Goal: Use online tool/utility: Utilize a website feature to perform a specific function

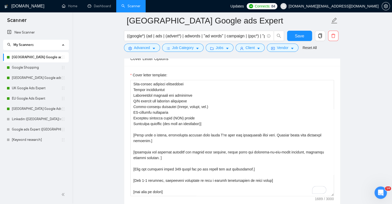
scroll to position [641, 0]
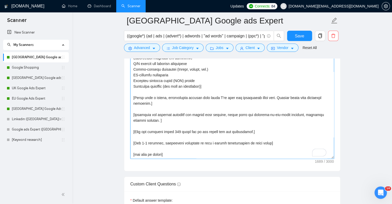
click at [177, 126] on textarea "Cover letter template:" at bounding box center [232, 101] width 204 height 116
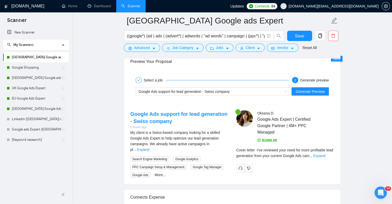
scroll to position [1053, 0]
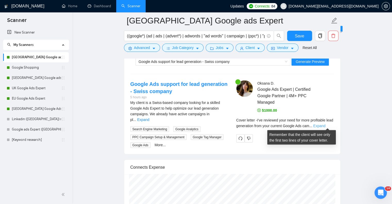
click at [325, 124] on link "Expand" at bounding box center [319, 126] width 12 height 4
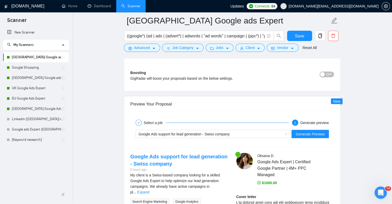
scroll to position [976, 0]
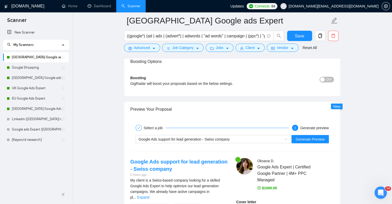
click at [316, 142] on div "Google Ads support for lead generation - Swiss company Generate Preview" at bounding box center [232, 139] width 205 height 12
click at [316, 139] on span "Generate Preview" at bounding box center [310, 139] width 29 height 6
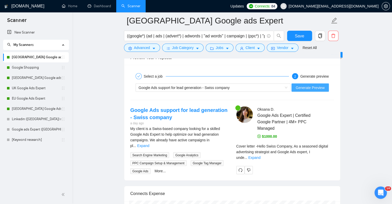
scroll to position [1053, 0]
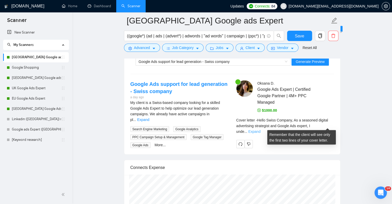
click at [260, 129] on link "Expand" at bounding box center [254, 131] width 12 height 4
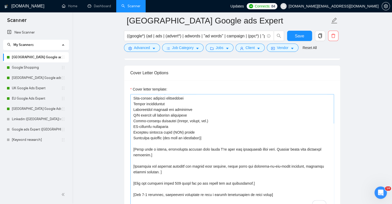
scroll to position [0, 0]
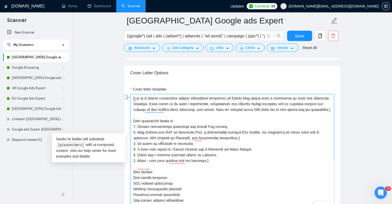
drag, startPoint x: 137, startPoint y: 137, endPoint x: 253, endPoint y: 136, distance: 116.0
click at [257, 136] on textarea "Cover letter template:" at bounding box center [232, 152] width 204 height 116
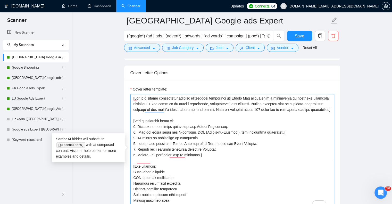
click at [297, 136] on textarea "Cover letter template:" at bounding box center [232, 152] width 204 height 116
click at [176, 153] on textarea "Cover letter template:" at bounding box center [232, 152] width 204 height 116
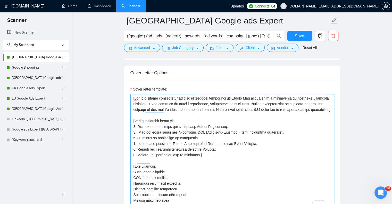
scroll to position [103, 0]
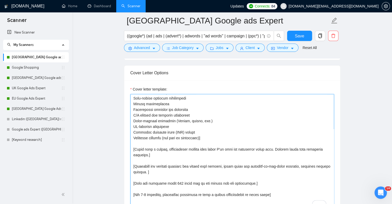
click at [179, 182] on textarea "Cover letter template:" at bounding box center [232, 152] width 204 height 116
drag, startPoint x: 200, startPoint y: 145, endPoint x: 145, endPoint y: 152, distance: 55.1
click at [145, 152] on textarea "Cover letter template:" at bounding box center [232, 152] width 204 height 116
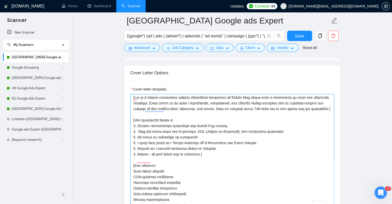
scroll to position [0, 0]
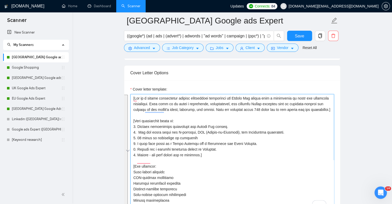
click at [131, 125] on div "Cover Letter Options Cover letter template:" at bounding box center [232, 144] width 217 height 158
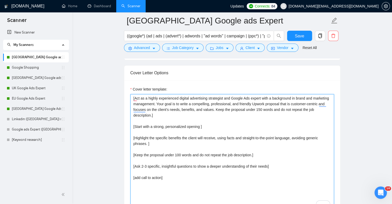
click at [164, 144] on textarea "[Act as a highly experienced digital advertising strategist and Google Ads expe…" at bounding box center [232, 152] width 204 height 116
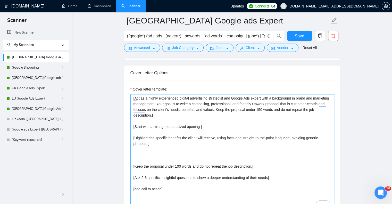
paste textarea "[Some information about me: 1. Digital advertising strategist and Google Ads ex…"
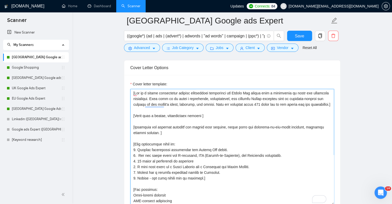
scroll to position [61, 0]
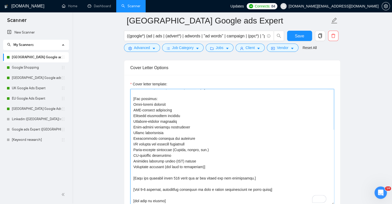
drag, startPoint x: 204, startPoint y: 169, endPoint x: 136, endPoint y: 170, distance: 68.1
click at [136, 170] on textarea "Cover letter template:" at bounding box center [232, 147] width 204 height 116
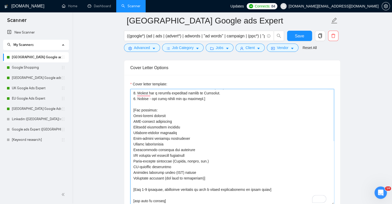
drag, startPoint x: 198, startPoint y: 183, endPoint x: 135, endPoint y: 183, distance: 63.2
click at [135, 183] on textarea "Cover letter template:" at bounding box center [232, 147] width 204 height 116
click at [177, 182] on textarea "Cover letter template:" at bounding box center [232, 147] width 204 height 116
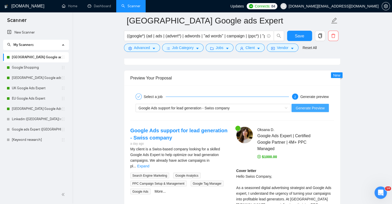
click at [319, 109] on span "Generate Preview" at bounding box center [310, 108] width 29 height 6
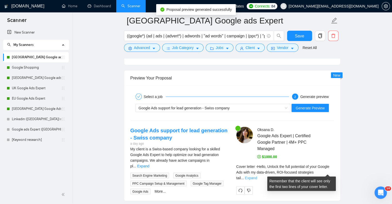
click at [257, 176] on link "Expand" at bounding box center [251, 178] width 12 height 4
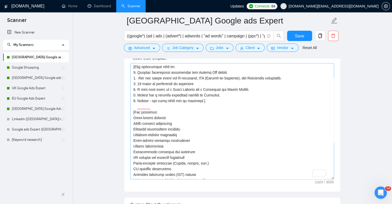
scroll to position [90, 0]
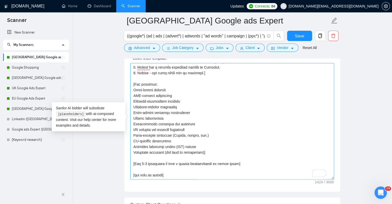
drag, startPoint x: 172, startPoint y: 168, endPoint x: 137, endPoint y: 170, distance: 34.9
click at [137, 170] on textarea "Cover letter template:" at bounding box center [232, 121] width 204 height 116
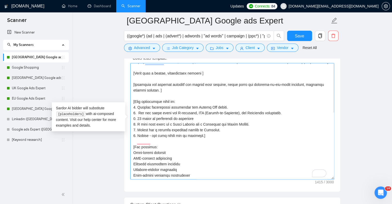
scroll to position [13, 0]
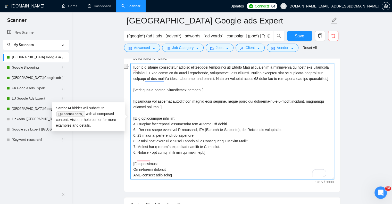
drag, startPoint x: 208, startPoint y: 95, endPoint x: 154, endPoint y: 97, distance: 54.5
click at [154, 97] on textarea "Cover letter template:" at bounding box center [232, 121] width 204 height 116
drag, startPoint x: 209, startPoint y: 94, endPoint x: 133, endPoint y: 95, distance: 76.6
click at [133, 95] on div "Cover Letter Options Cover letter template:" at bounding box center [232, 113] width 217 height 158
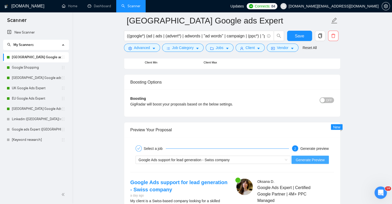
type textarea "[Act as a highly experienced digital advertising strategist and Google Ads expe…"
click at [312, 158] on span "Generate Preview" at bounding box center [310, 160] width 29 height 6
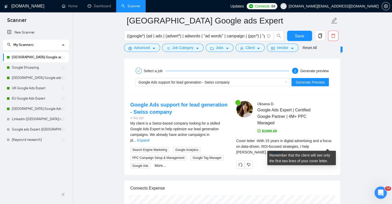
click at [282, 150] on link "Expand" at bounding box center [276, 152] width 12 height 4
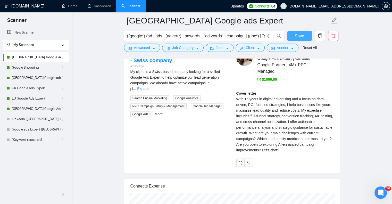
click at [305, 36] on button "Save" at bounding box center [299, 36] width 25 height 10
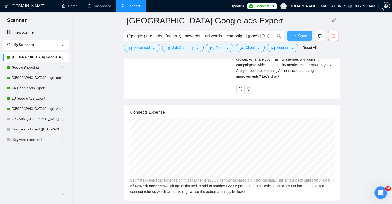
checkbox input "true"
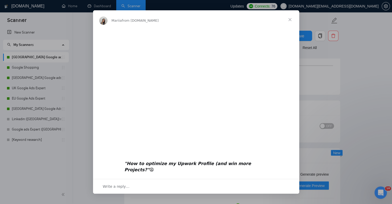
scroll to position [0, 0]
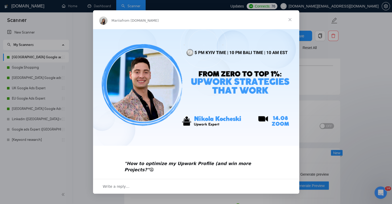
click at [291, 20] on span "Close" at bounding box center [290, 19] width 19 height 19
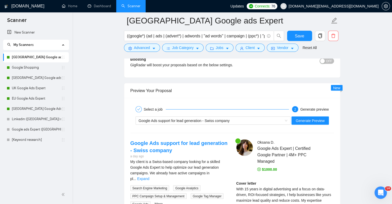
scroll to position [1033, 0]
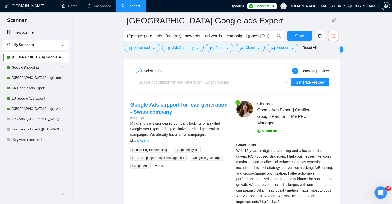
click at [270, 82] on div "Google Ads support for lead generation - Swiss company" at bounding box center [211, 82] width 144 height 8
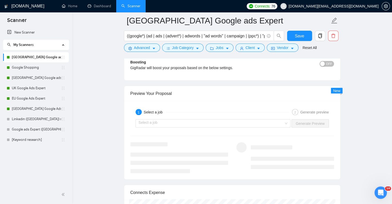
scroll to position [981, 0]
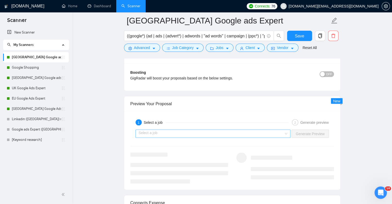
click at [185, 133] on input "search" at bounding box center [211, 134] width 145 height 8
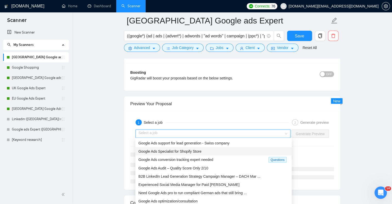
click at [188, 150] on span "Google Ads Specialist for Shopify Store" at bounding box center [169, 151] width 63 height 4
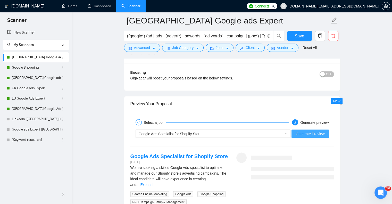
click at [313, 134] on span "Generate Preview" at bounding box center [310, 134] width 29 height 6
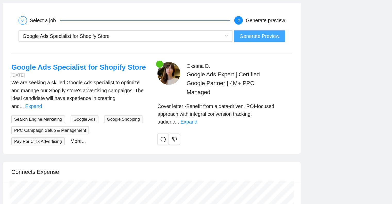
scroll to position [1033, 0]
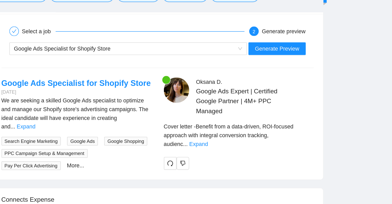
drag, startPoint x: 387, startPoint y: 51, endPoint x: 355, endPoint y: 173, distance: 125.9
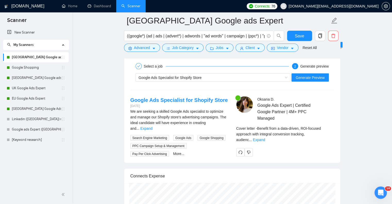
scroll to position [1046, 0]
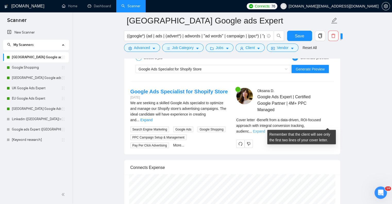
click at [265, 129] on link "Expand" at bounding box center [259, 131] width 12 height 4
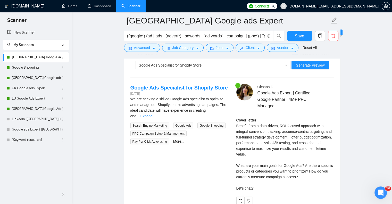
scroll to position [1020, 0]
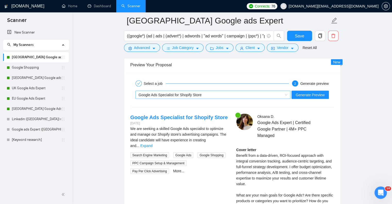
click at [216, 91] on div "Google Ads Specialist for Shopify Store" at bounding box center [211, 95] width 144 height 8
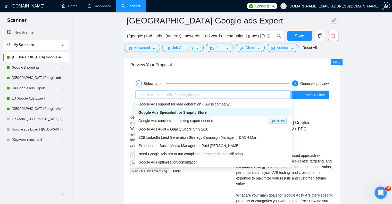
click at [209, 110] on div "Google Ads Specialist for Shopify Store" at bounding box center [213, 113] width 150 height 6
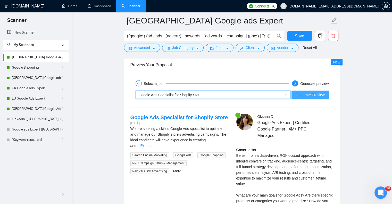
click at [322, 93] on span "Generate Preview" at bounding box center [310, 95] width 29 height 6
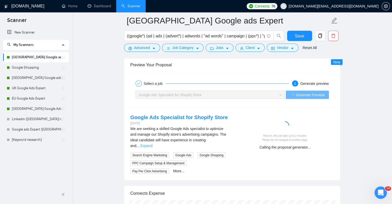
click at [153, 144] on link "Expand" at bounding box center [146, 146] width 12 height 4
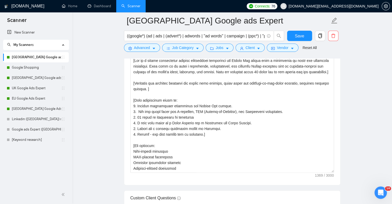
scroll to position [608, 0]
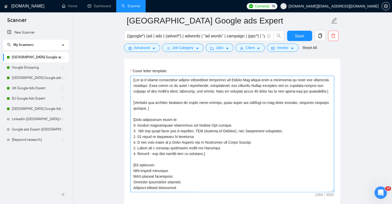
click at [233, 90] on textarea "Cover letter template:" at bounding box center [232, 134] width 204 height 116
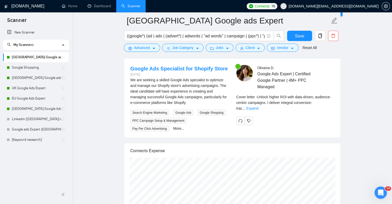
scroll to position [1046, 0]
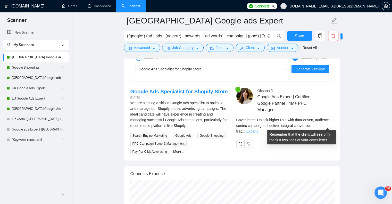
type textarea "[Act as a highly experienced digital advertising strategist and Google Ads expe…"
click at [259, 129] on link "Expand" at bounding box center [252, 131] width 12 height 4
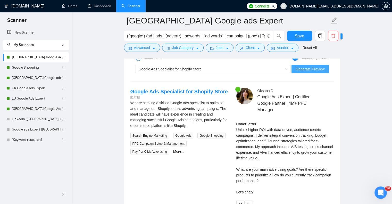
click at [310, 68] on span "Generate Preview" at bounding box center [310, 69] width 29 height 6
